Goal: Task Accomplishment & Management: Use online tool/utility

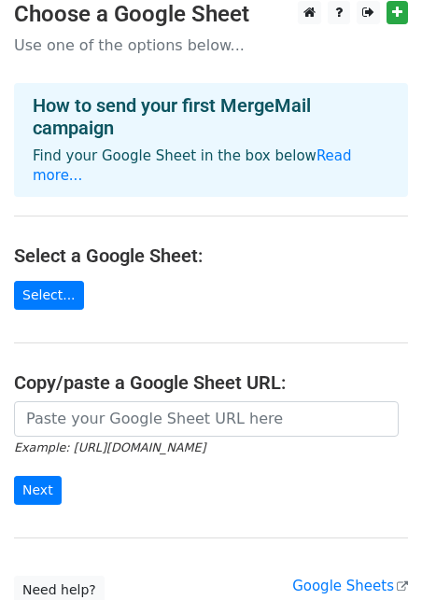
scroll to position [19, 0]
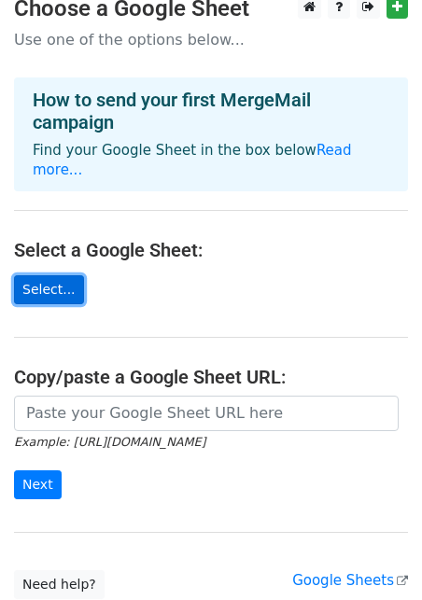
click at [58, 275] on link "Select..." at bounding box center [49, 289] width 70 height 29
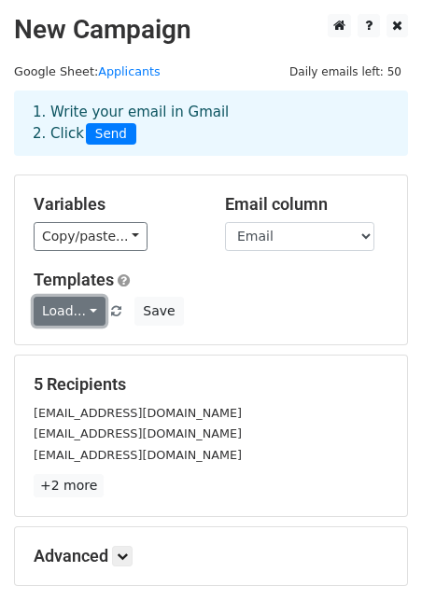
click at [81, 310] on link "Load..." at bounding box center [70, 311] width 72 height 29
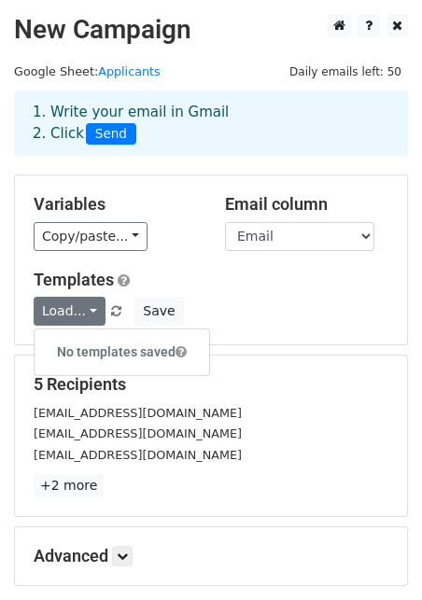
click at [229, 298] on div "Load... No templates saved Save" at bounding box center [211, 311] width 383 height 29
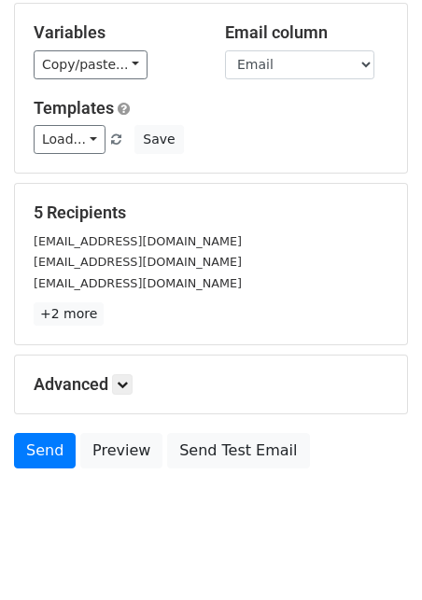
scroll to position [179, 0]
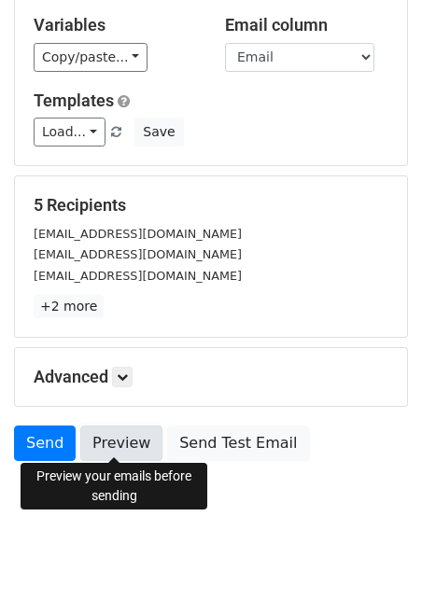
click at [119, 437] on link "Preview" at bounding box center [121, 443] width 82 height 35
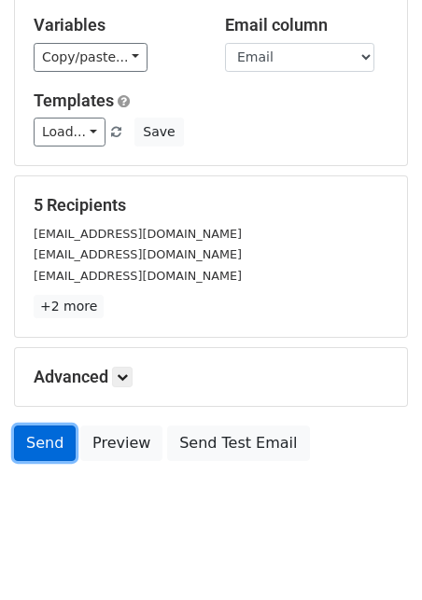
click at [27, 447] on link "Send" at bounding box center [45, 443] width 62 height 35
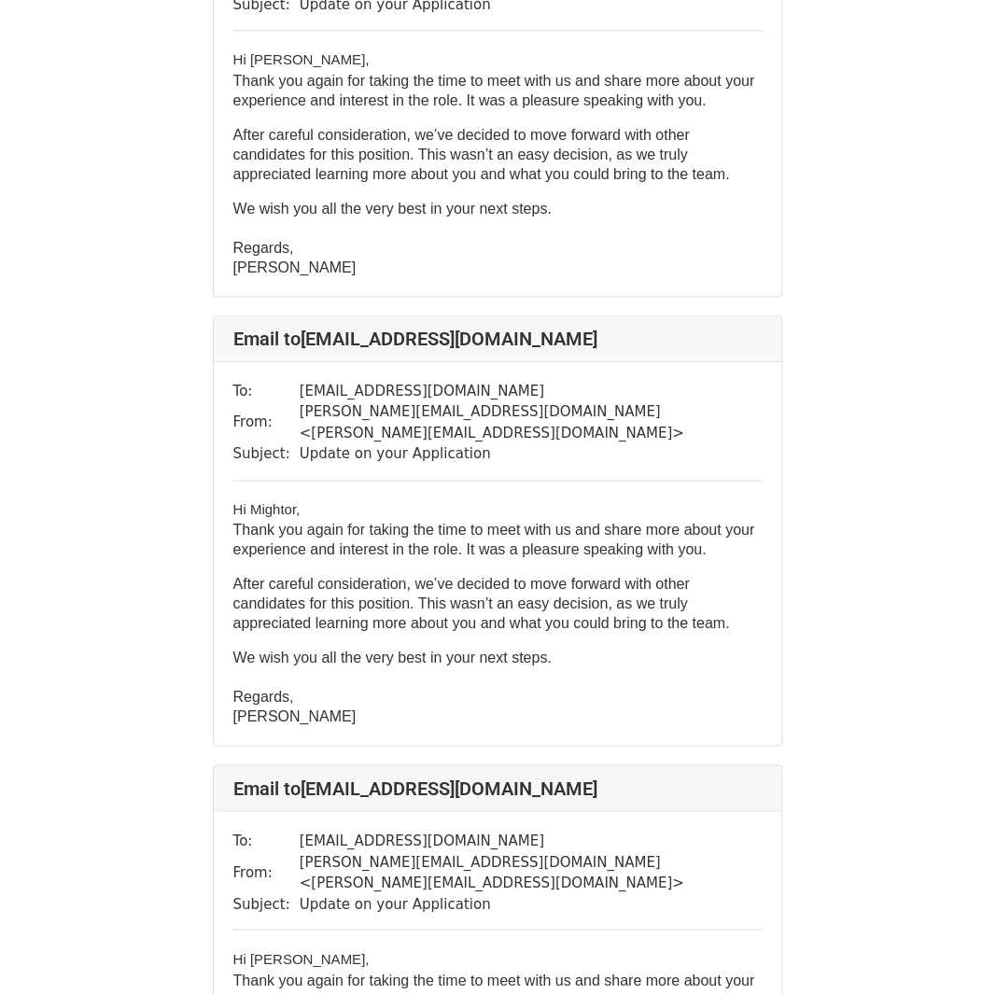
scroll to position [1424, 0]
